Goal: Transaction & Acquisition: Purchase product/service

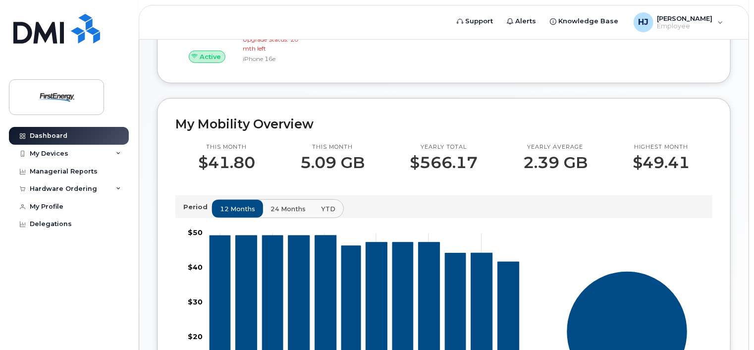
scroll to position [248, 0]
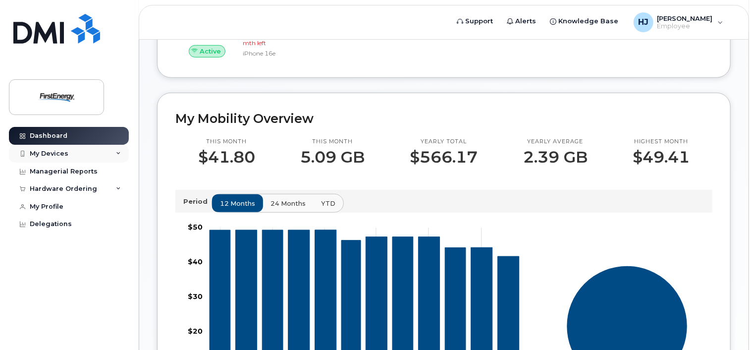
click at [119, 152] on icon at bounding box center [118, 153] width 5 height 5
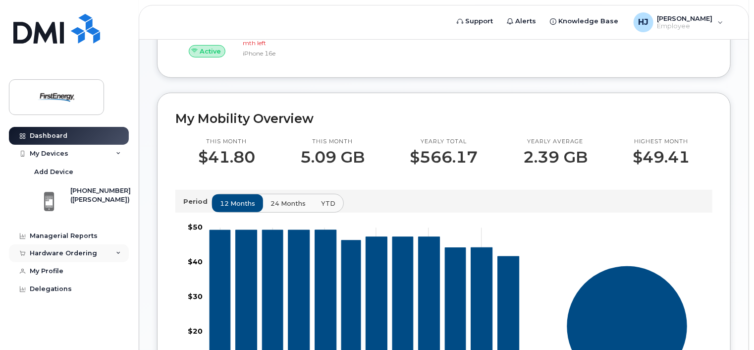
click at [115, 251] on div "Hardware Ordering" at bounding box center [69, 253] width 120 height 18
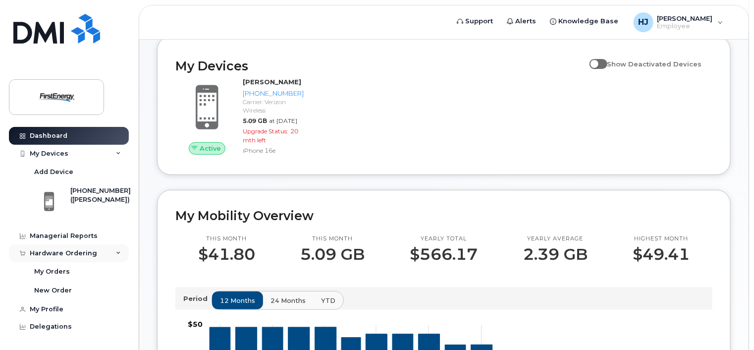
scroll to position [0, 0]
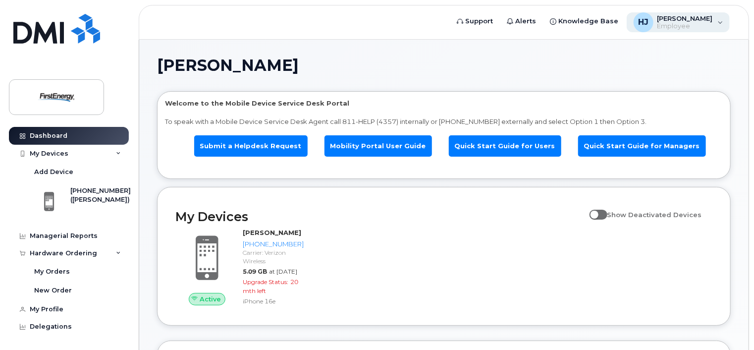
click at [724, 22] on div "HJ Hammer, Jeffrey M Employee" at bounding box center [677, 22] width 103 height 20
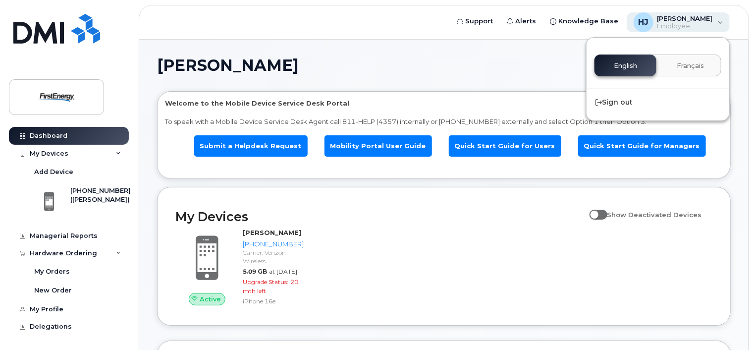
click at [724, 22] on div "HJ Hammer, Jeffrey M Employee" at bounding box center [677, 22] width 103 height 20
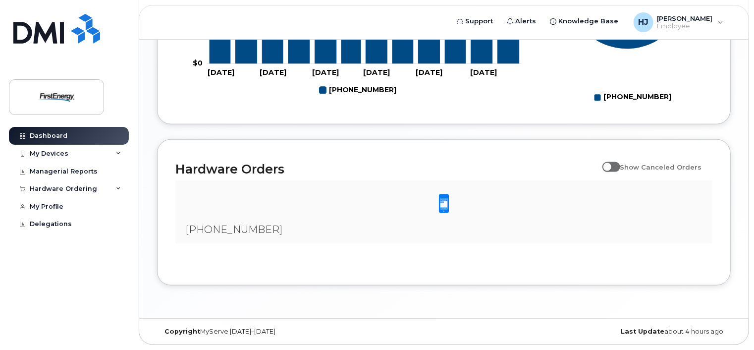
scroll to position [609, 0]
click at [117, 188] on icon at bounding box center [118, 188] width 5 height 5
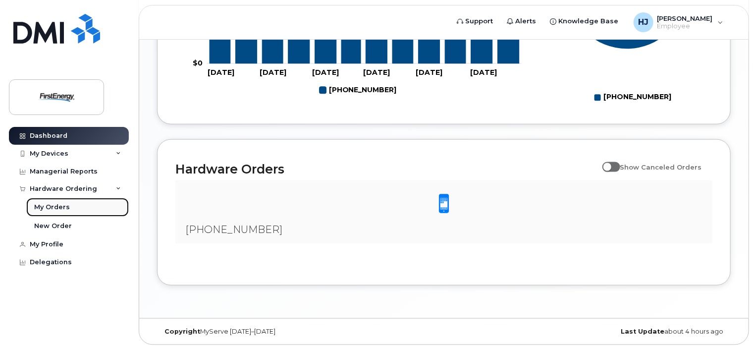
click at [62, 205] on div "My Orders" at bounding box center [52, 207] width 36 height 9
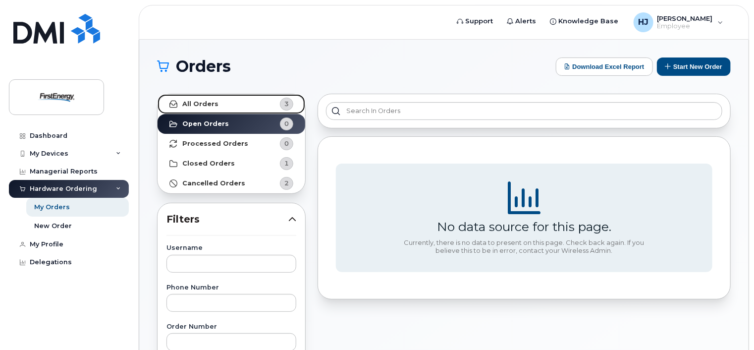
click at [205, 104] on strong "All Orders" at bounding box center [200, 104] width 36 height 8
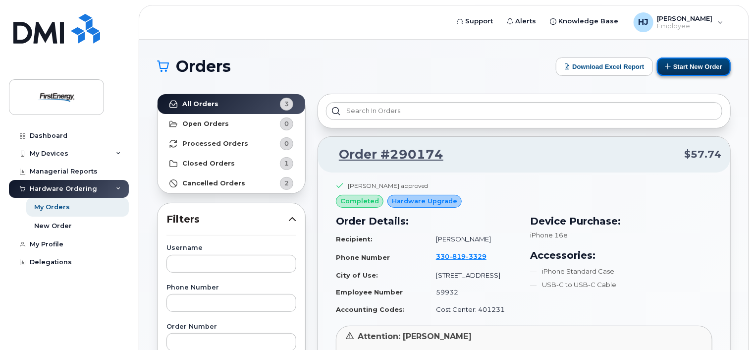
click at [682, 68] on button "Start New Order" at bounding box center [694, 66] width 74 height 18
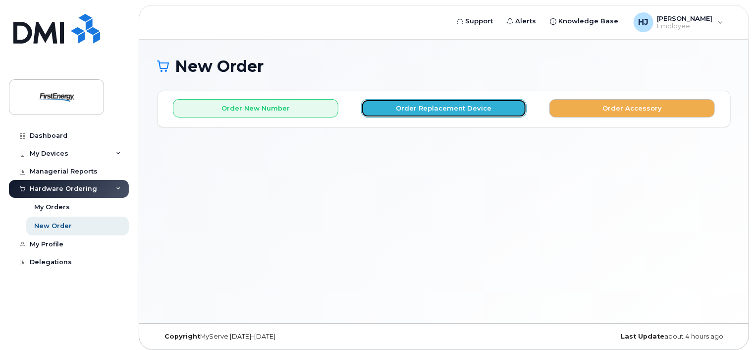
click at [468, 107] on button "Order Replacement Device" at bounding box center [443, 108] width 165 height 18
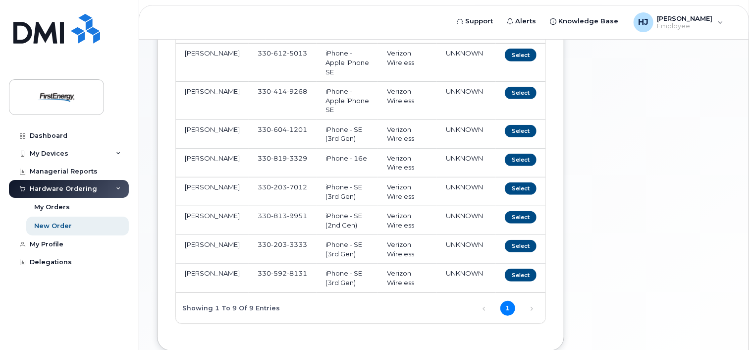
scroll to position [149, 0]
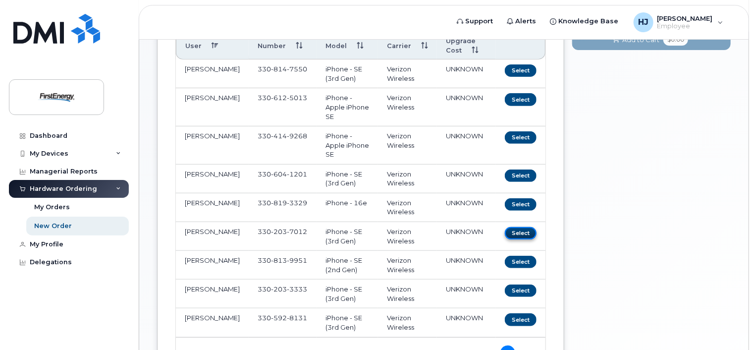
click at [523, 231] on button "Select" at bounding box center [521, 233] width 32 height 12
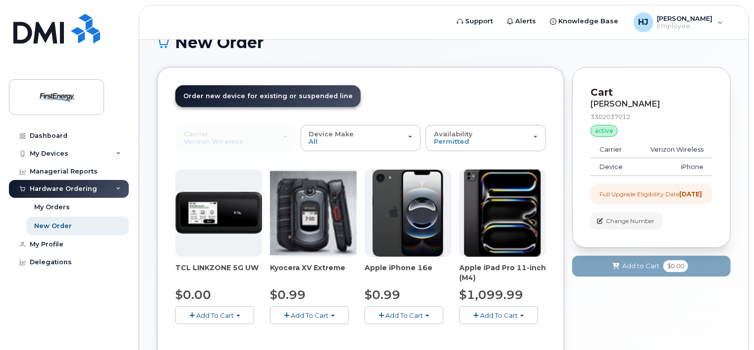
scroll to position [127, 0]
